Goal: Use online tool/utility: Utilize a website feature to perform a specific function

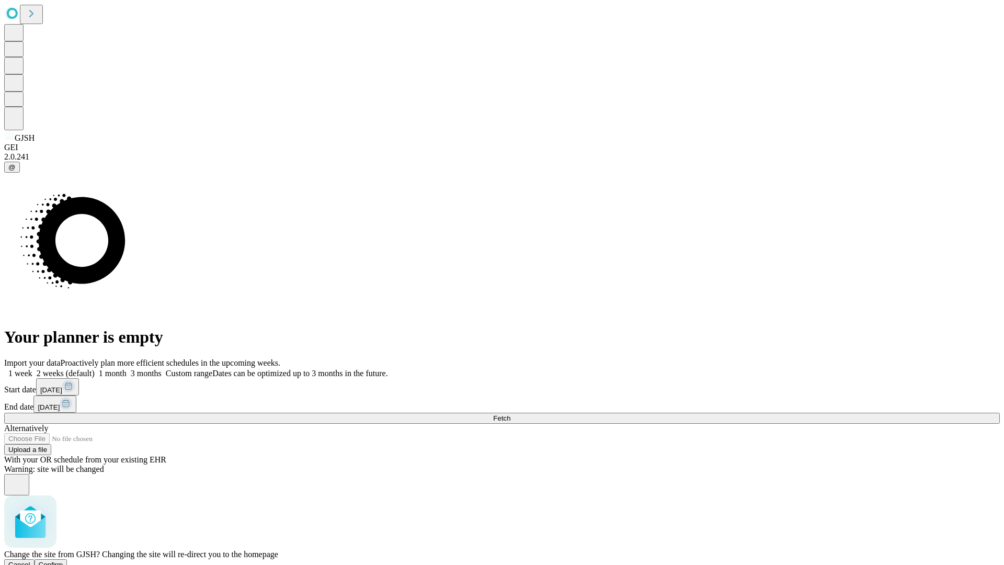
click at [63, 560] on span "Confirm" at bounding box center [51, 564] width 25 height 8
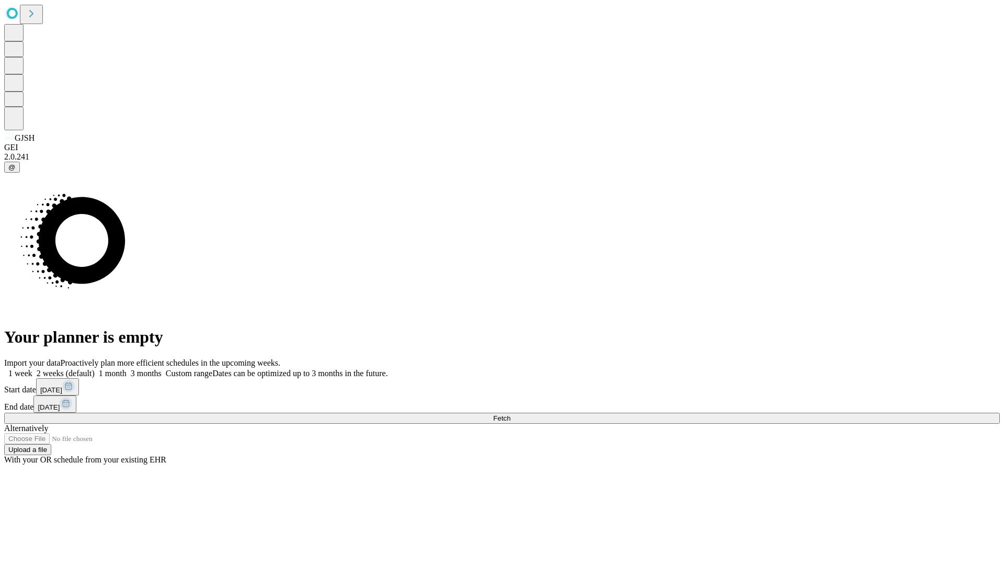
click at [95, 369] on label "2 weeks (default)" at bounding box center [63, 373] width 62 height 9
click at [510, 414] on span "Fetch" at bounding box center [501, 418] width 17 height 8
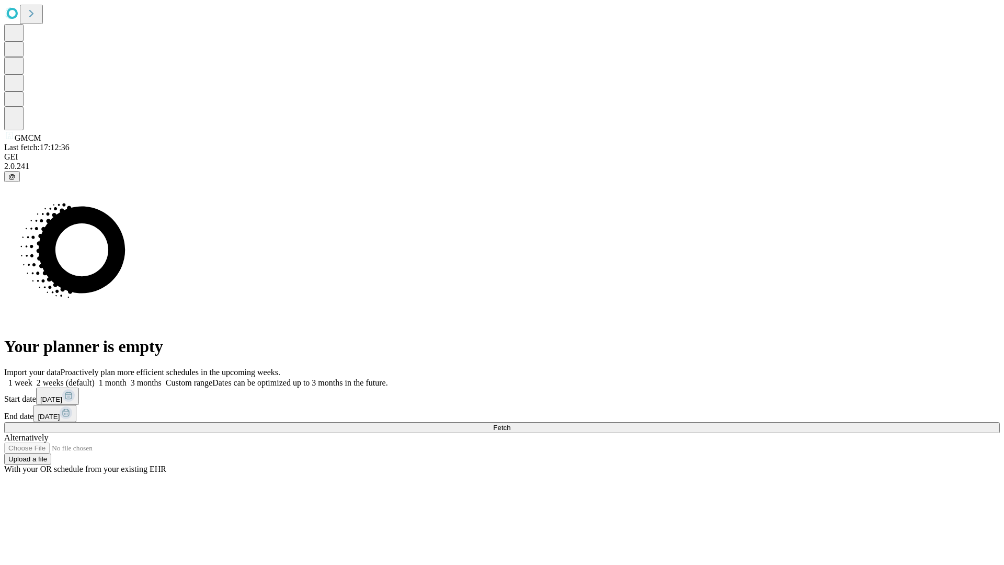
click at [95, 378] on label "2 weeks (default)" at bounding box center [63, 382] width 62 height 9
click at [510, 423] on span "Fetch" at bounding box center [501, 427] width 17 height 8
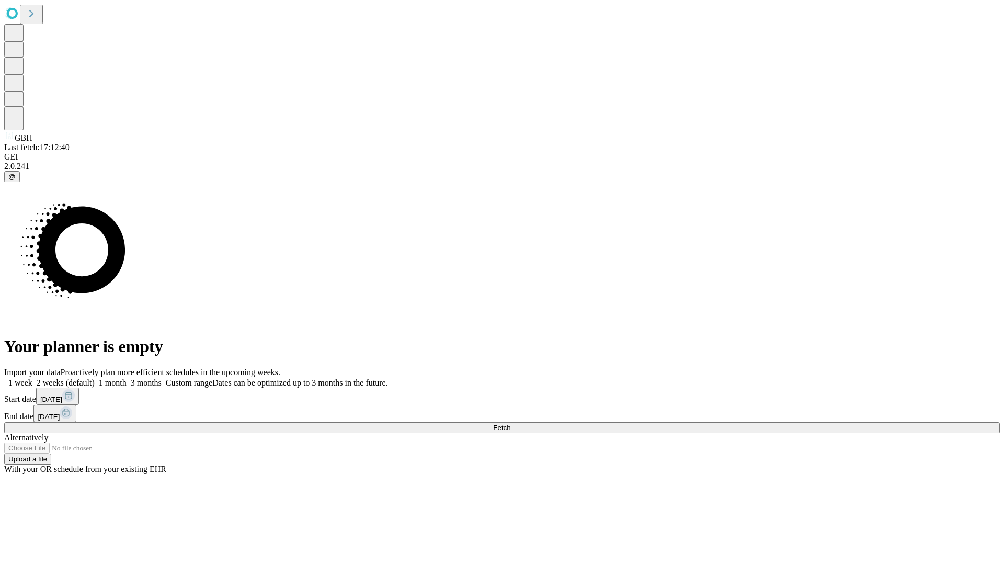
click at [95, 378] on label "2 weeks (default)" at bounding box center [63, 382] width 62 height 9
click at [510, 423] on span "Fetch" at bounding box center [501, 427] width 17 height 8
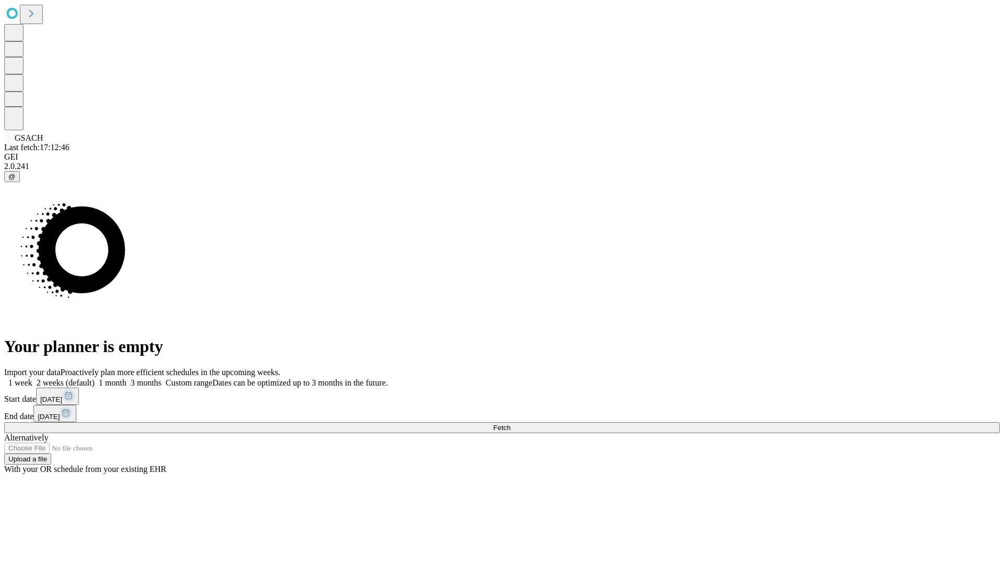
click at [95, 378] on label "2 weeks (default)" at bounding box center [63, 382] width 62 height 9
click at [510, 423] on span "Fetch" at bounding box center [501, 427] width 17 height 8
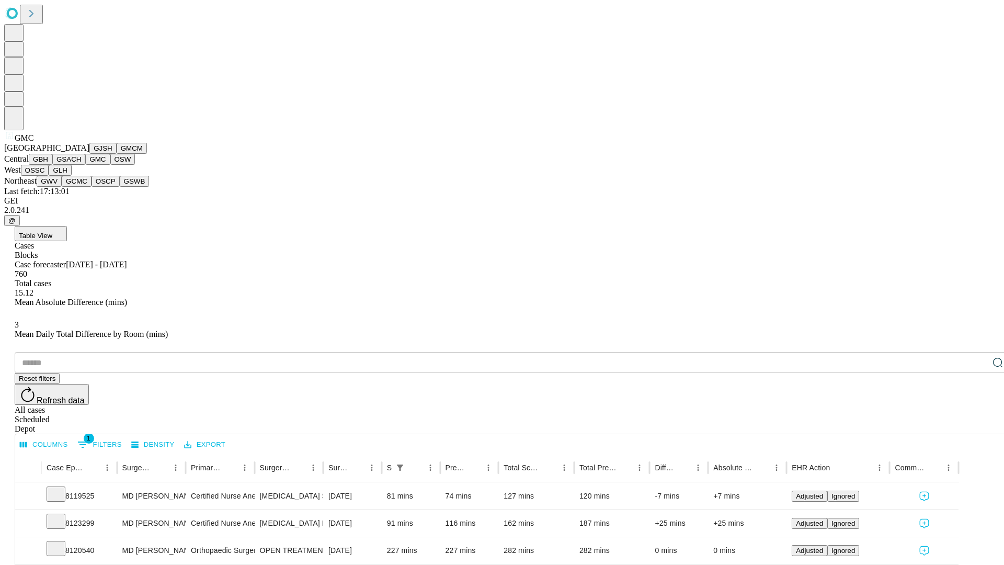
click at [110, 165] on button "OSW" at bounding box center [122, 159] width 25 height 11
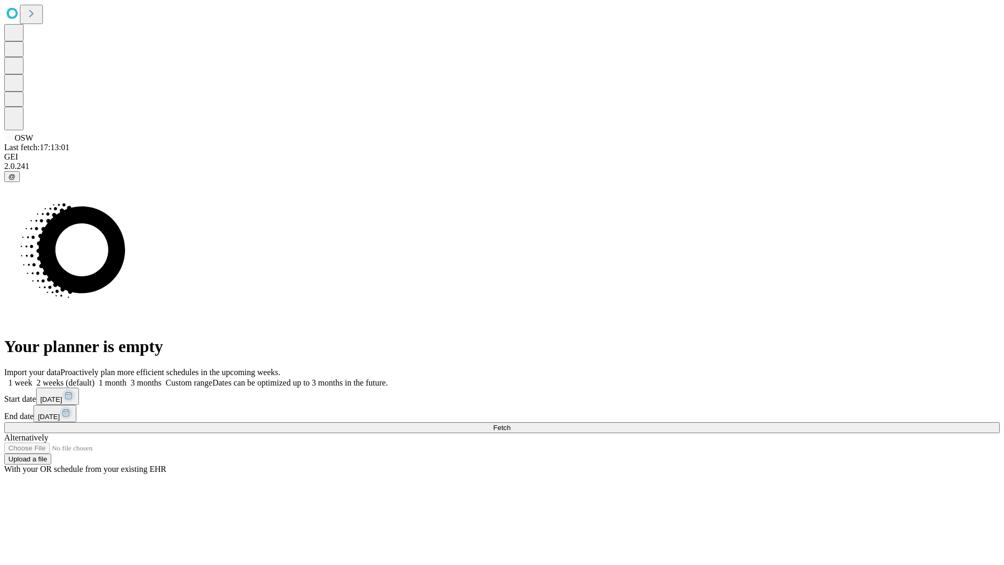
click at [95, 378] on label "2 weeks (default)" at bounding box center [63, 382] width 62 height 9
click at [510, 423] on span "Fetch" at bounding box center [501, 427] width 17 height 8
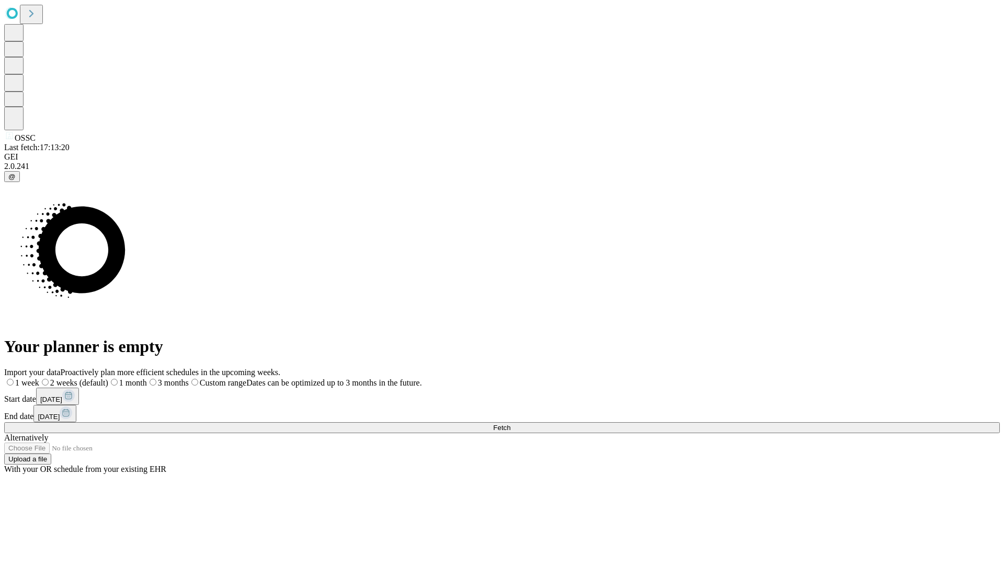
click at [108, 378] on label "2 weeks (default)" at bounding box center [73, 382] width 69 height 9
click at [510, 423] on span "Fetch" at bounding box center [501, 427] width 17 height 8
click at [95, 378] on label "2 weeks (default)" at bounding box center [63, 382] width 62 height 9
click at [510, 423] on span "Fetch" at bounding box center [501, 427] width 17 height 8
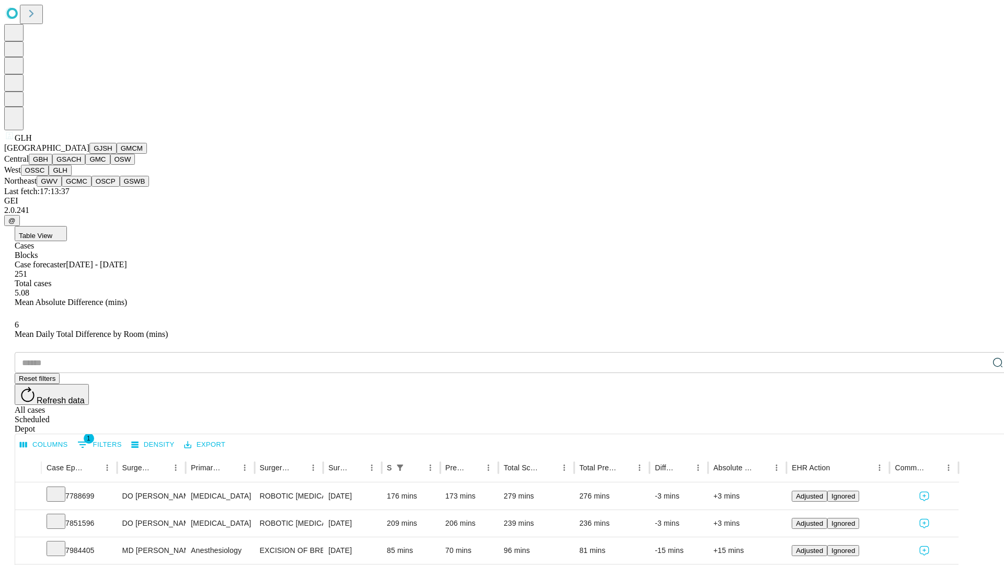
click at [62, 187] on button "GWV" at bounding box center [49, 181] width 25 height 11
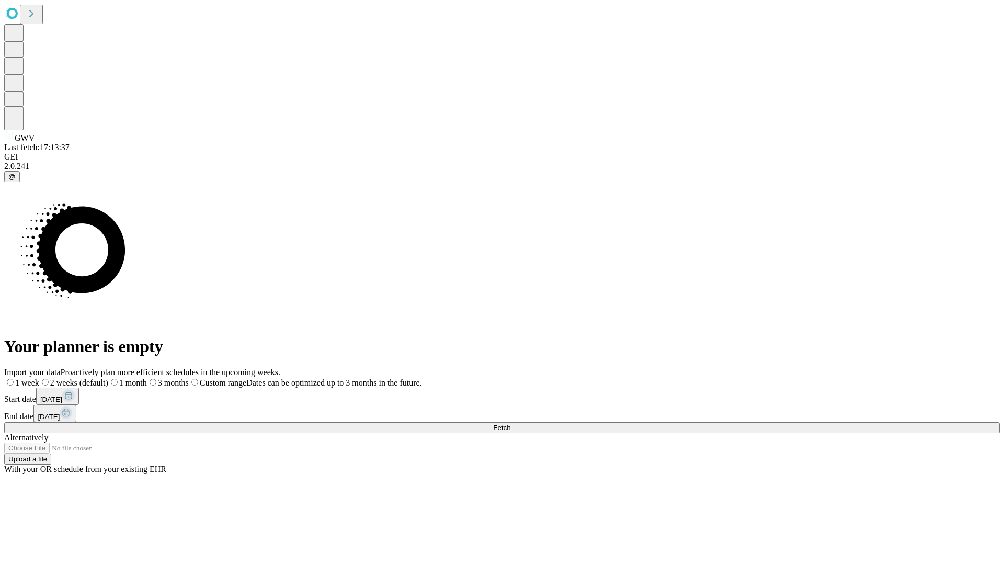
click at [108, 378] on label "2 weeks (default)" at bounding box center [73, 382] width 69 height 9
click at [510, 423] on span "Fetch" at bounding box center [501, 427] width 17 height 8
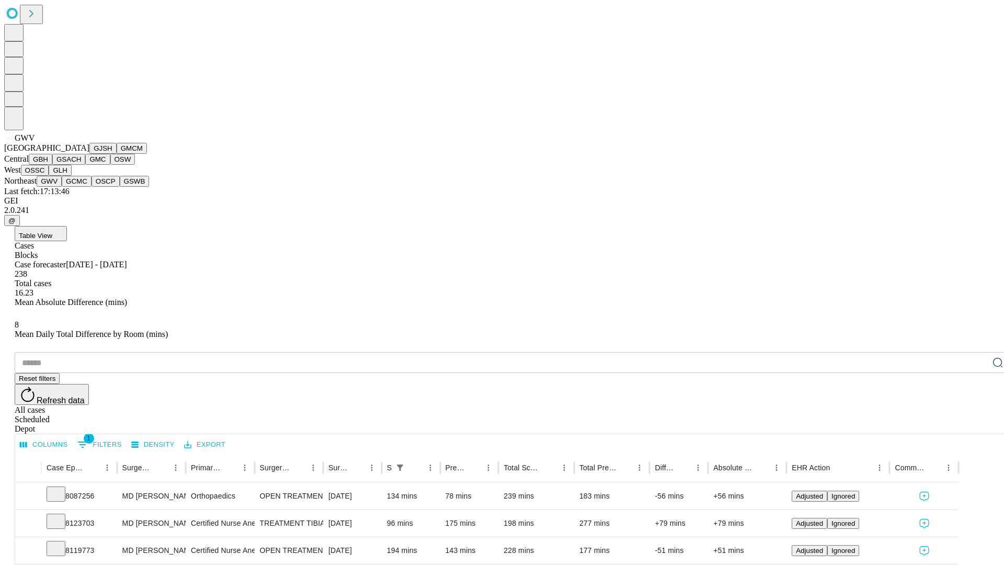
click at [81, 187] on button "GCMC" at bounding box center [77, 181] width 30 height 11
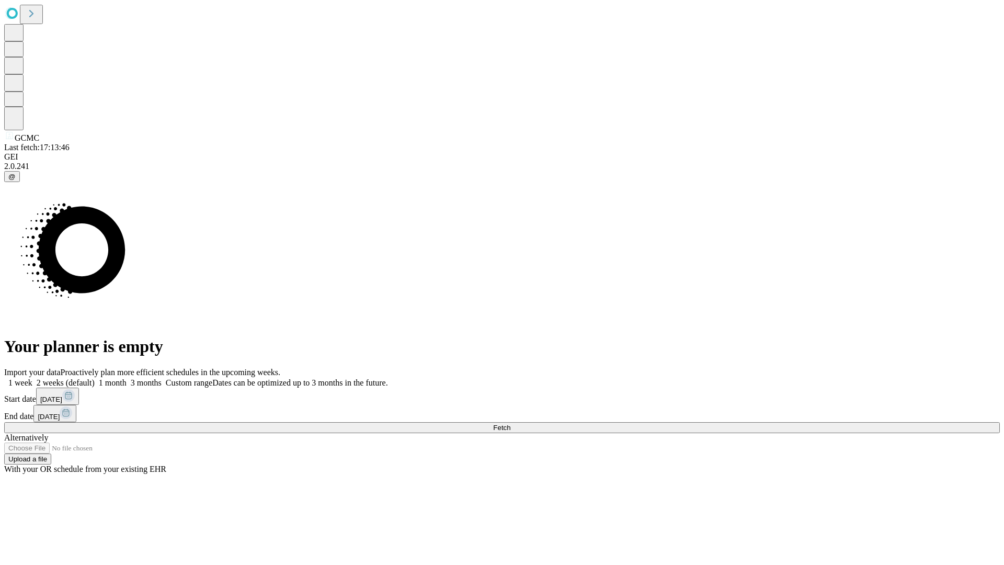
click at [95, 378] on label "2 weeks (default)" at bounding box center [63, 382] width 62 height 9
click at [510, 423] on span "Fetch" at bounding box center [501, 427] width 17 height 8
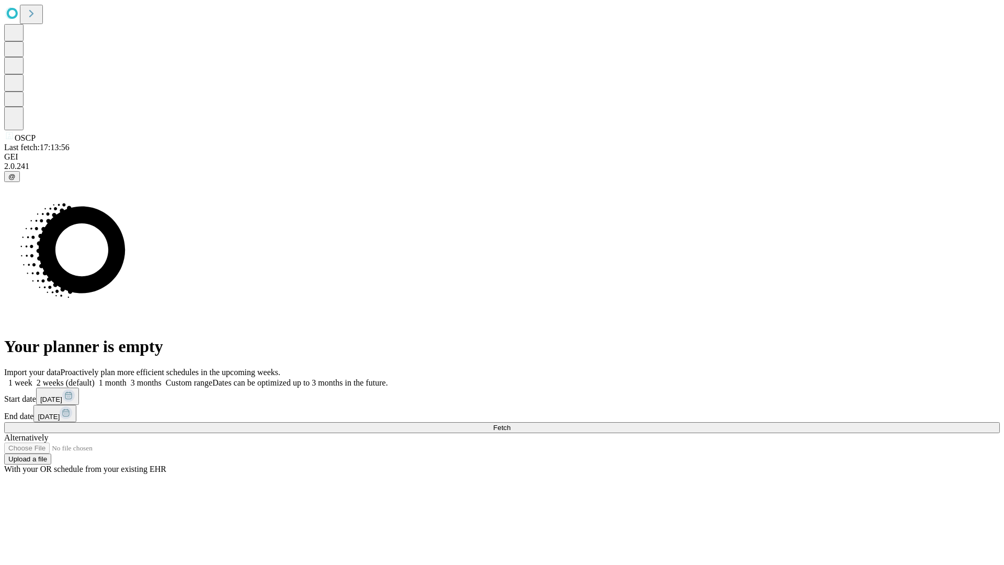
click at [95, 378] on label "2 weeks (default)" at bounding box center [63, 382] width 62 height 9
click at [510, 423] on span "Fetch" at bounding box center [501, 427] width 17 height 8
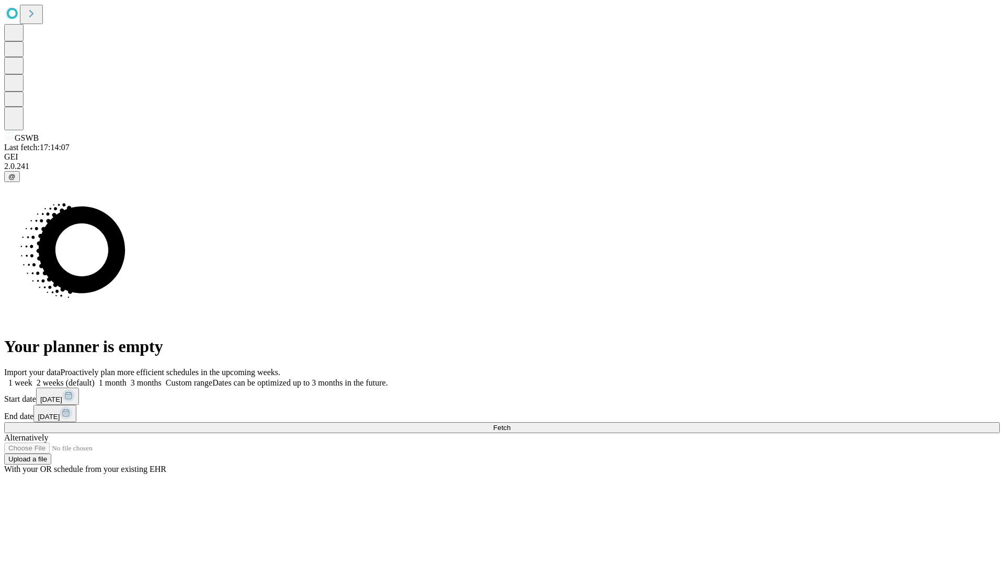
click at [95, 378] on label "2 weeks (default)" at bounding box center [63, 382] width 62 height 9
click at [510, 423] on span "Fetch" at bounding box center [501, 427] width 17 height 8
